Goal: Find specific page/section: Find specific page/section

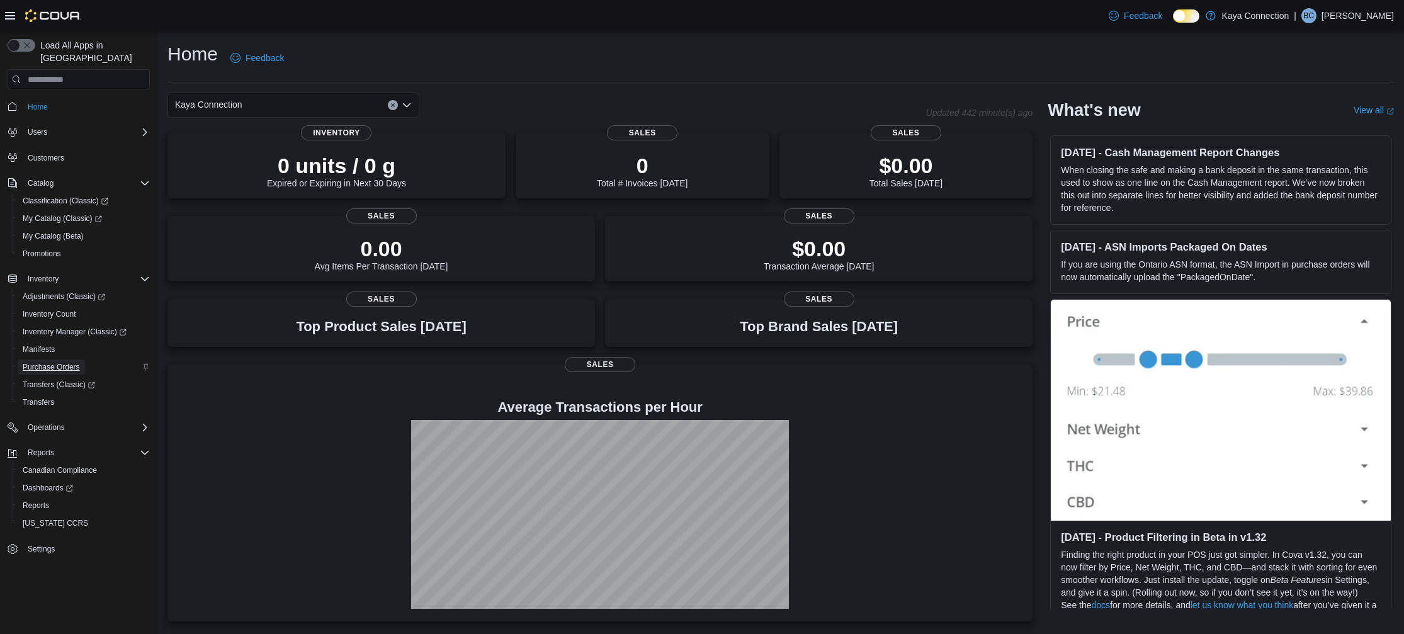
click at [66, 362] on span "Purchase Orders" at bounding box center [51, 367] width 57 height 10
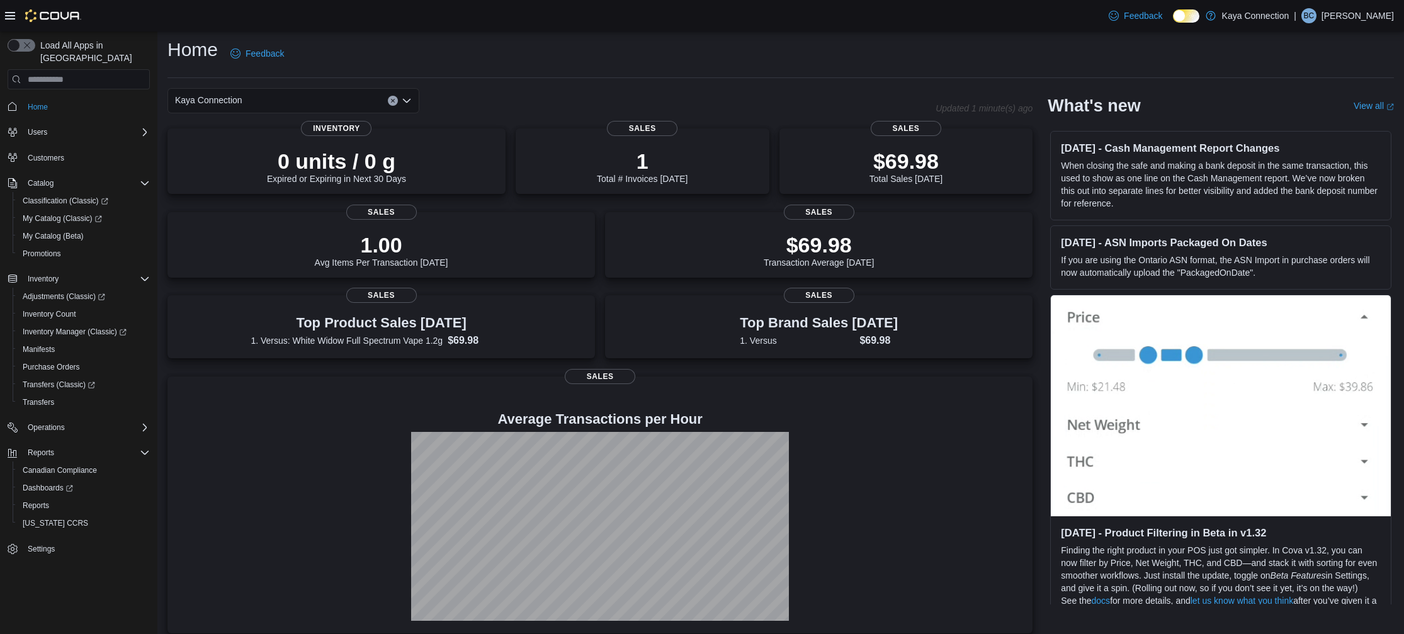
click at [1355, 23] on div "Feedback Dark Mode Kaya Connection | BC Brian Carto" at bounding box center [1248, 15] width 290 height 25
click at [1348, 16] on p "Brian Carto" at bounding box center [1357, 15] width 72 height 15
click at [1319, 130] on span "Sign Out" at bounding box center [1312, 124] width 34 height 13
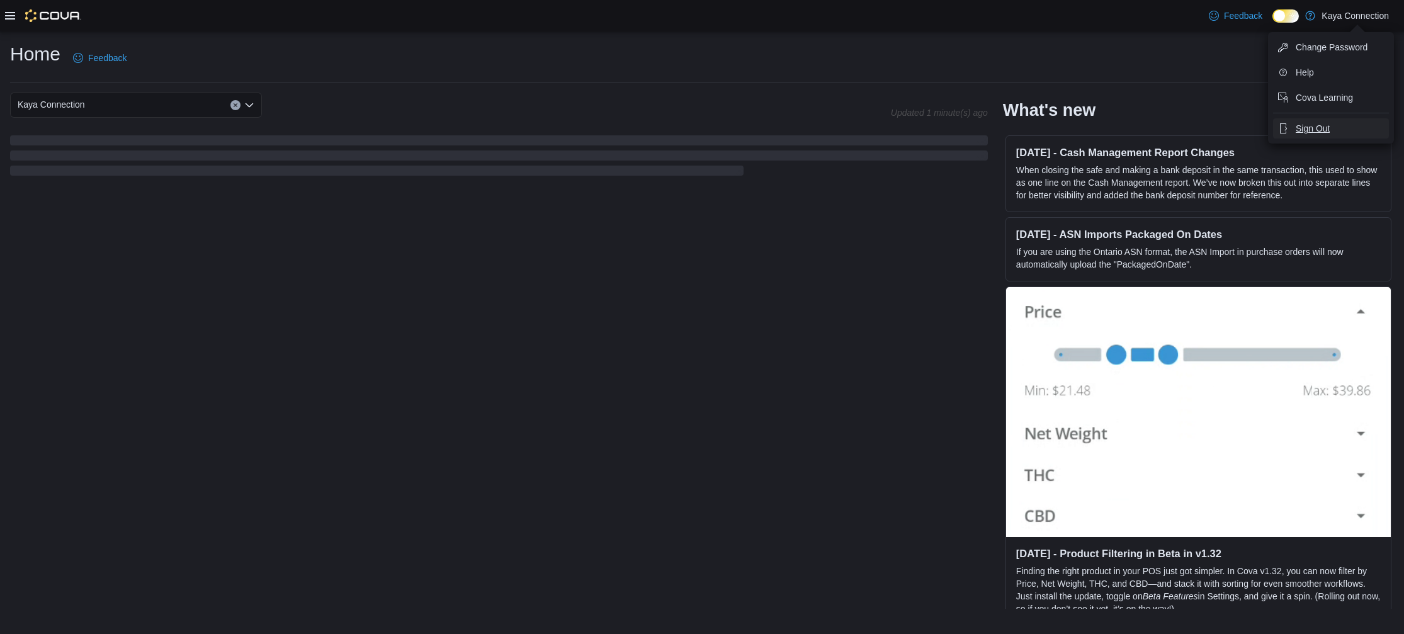
scroll to position [0, 0]
